Goal: Task Accomplishment & Management: Use online tool/utility

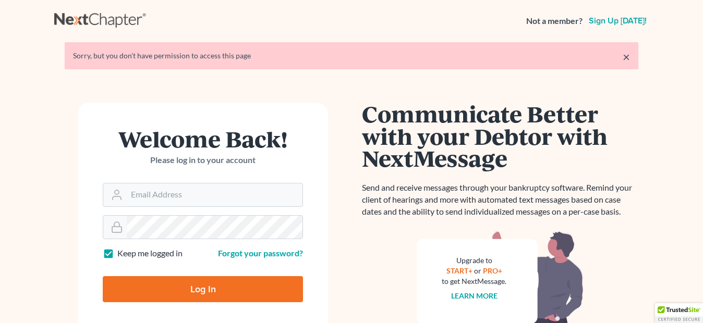
type input "[EMAIL_ADDRESS][DOMAIN_NAME]"
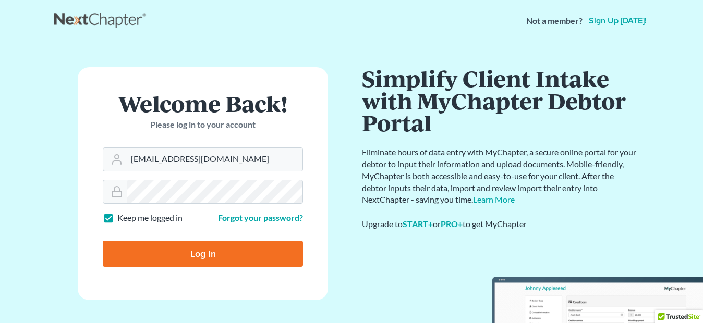
click at [234, 254] on input "Log In" at bounding box center [203, 254] width 200 height 26
type input "Thinking..."
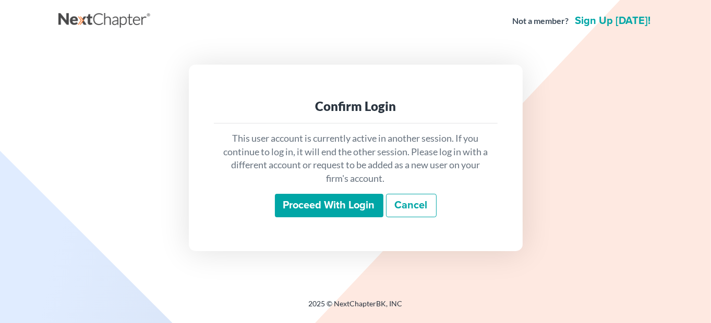
click at [348, 208] on input "Proceed with login" at bounding box center [329, 206] width 108 height 24
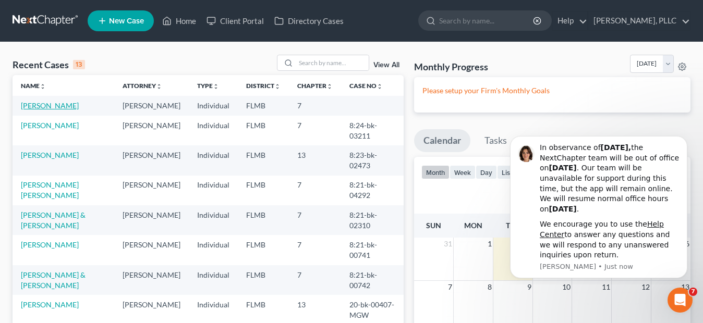
click at [58, 106] on link "[PERSON_NAME]" at bounding box center [50, 105] width 58 height 9
select select "10"
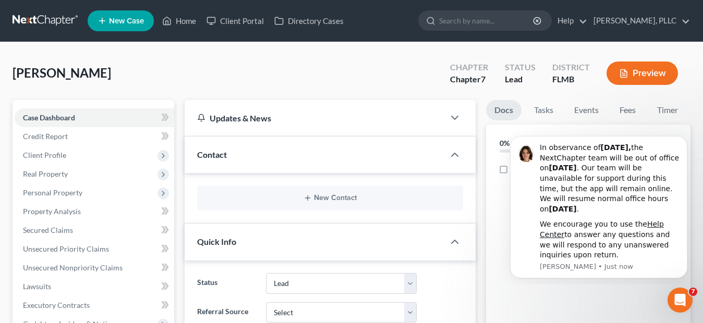
type input "[EMAIL_ADDRESS][DOMAIN_NAME]"
click at [58, 174] on span "Real Property" at bounding box center [45, 173] width 45 height 9
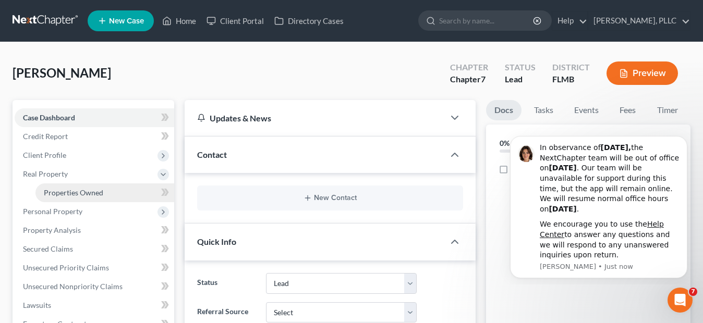
click at [92, 195] on span "Properties Owned" at bounding box center [73, 192] width 59 height 9
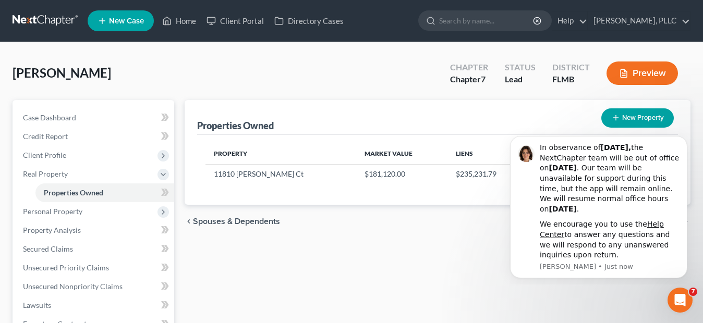
click at [473, 275] on div "Properties Owned New Property Property Market Value Liens Exemptions [STREET_AD…" at bounding box center [437, 316] width 516 height 433
click at [683, 141] on icon "Dismiss notification" at bounding box center [685, 140] width 6 height 6
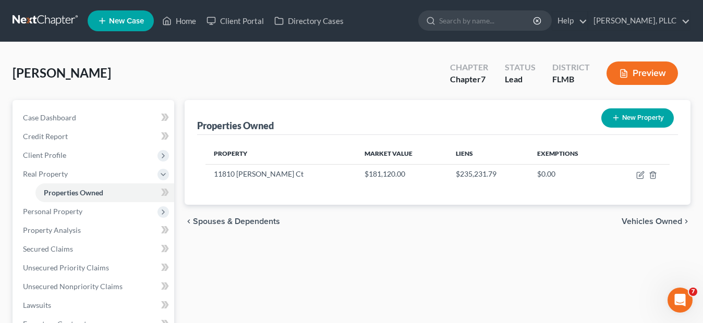
click at [635, 118] on button "New Property" at bounding box center [637, 117] width 72 height 19
select select "9"
select select "0"
